Goal: Information Seeking & Learning: Find specific fact

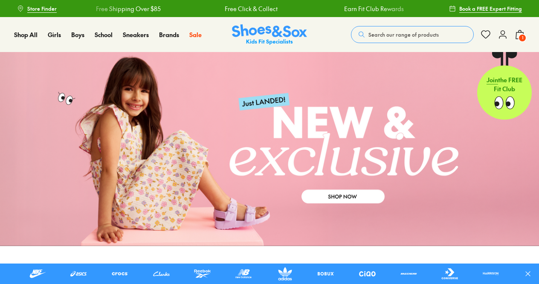
click at [392, 33] on span "Search our range of products" at bounding box center [403, 35] width 70 height 8
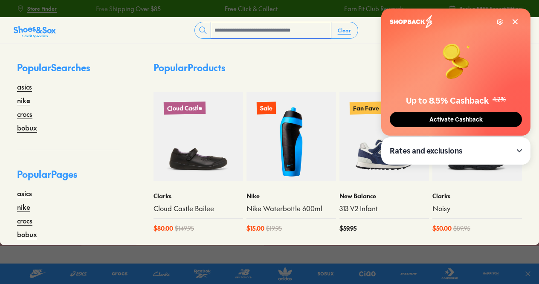
click at [270, 33] on input "text" at bounding box center [271, 30] width 120 height 16
type input "******"
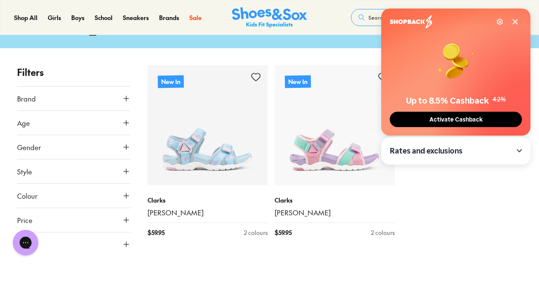
click at [518, 20] on icon at bounding box center [515, 21] width 7 height 7
